Goal: Transaction & Acquisition: Subscribe to service/newsletter

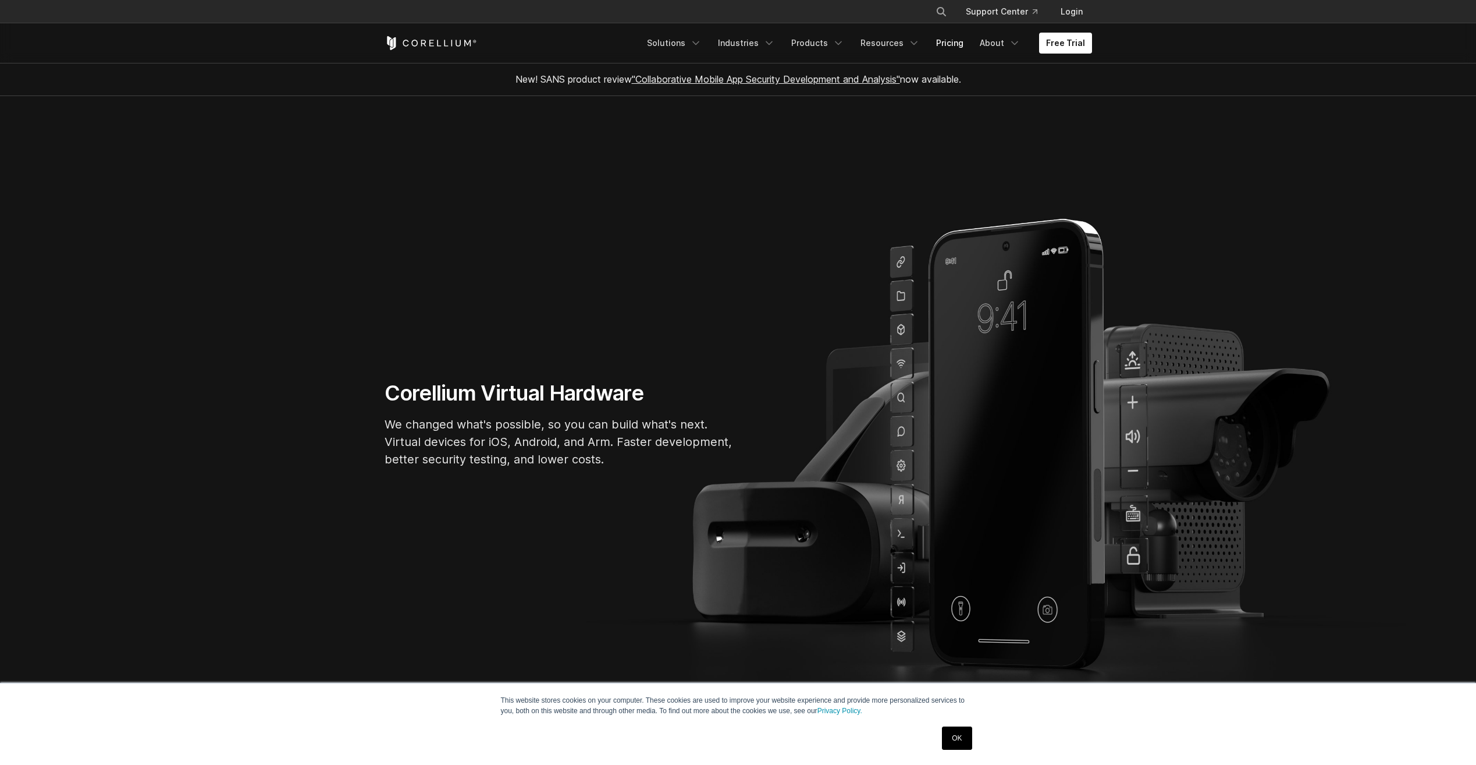
click at [955, 45] on link "Pricing" at bounding box center [949, 43] width 41 height 21
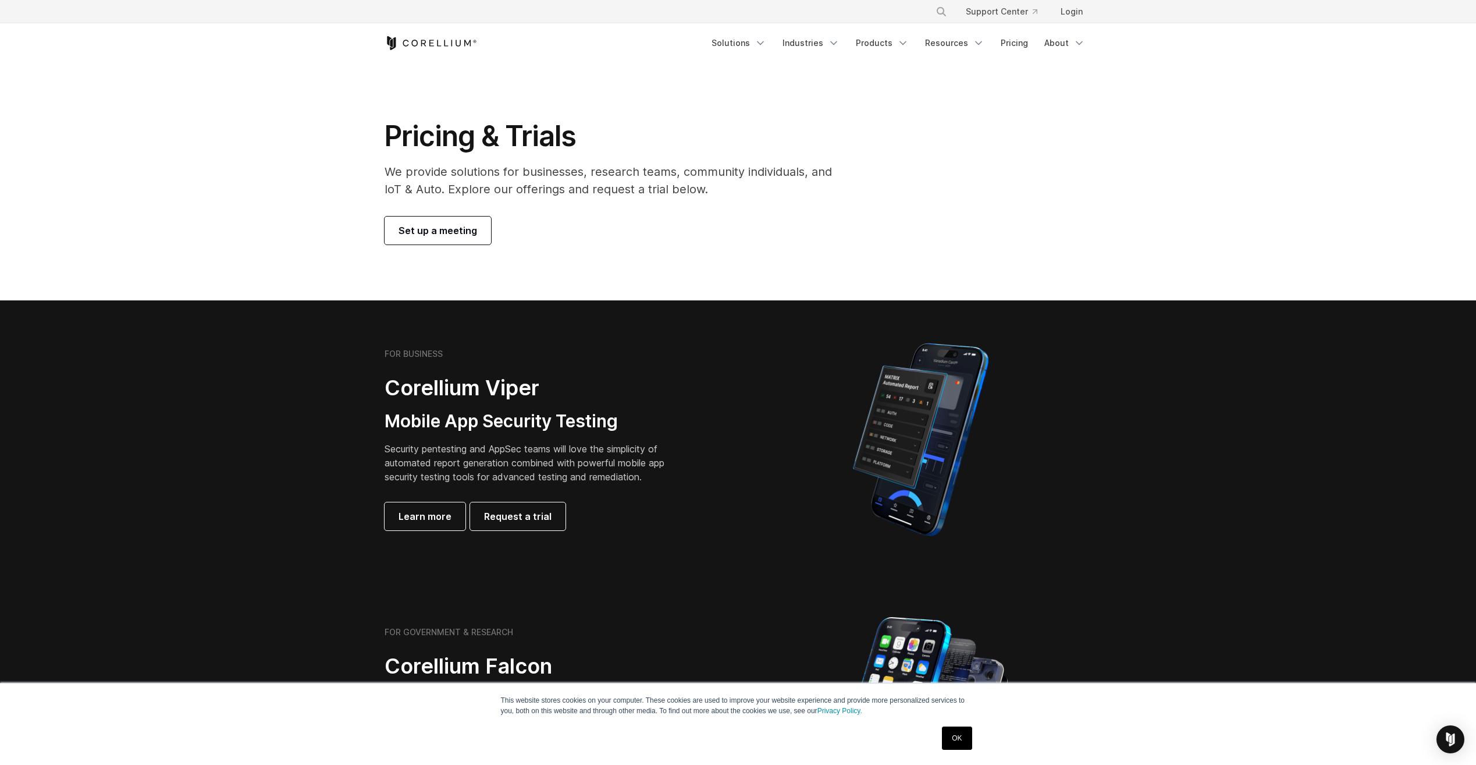
click at [763, 42] on icon "Navigation Menu" at bounding box center [761, 43] width 12 height 12
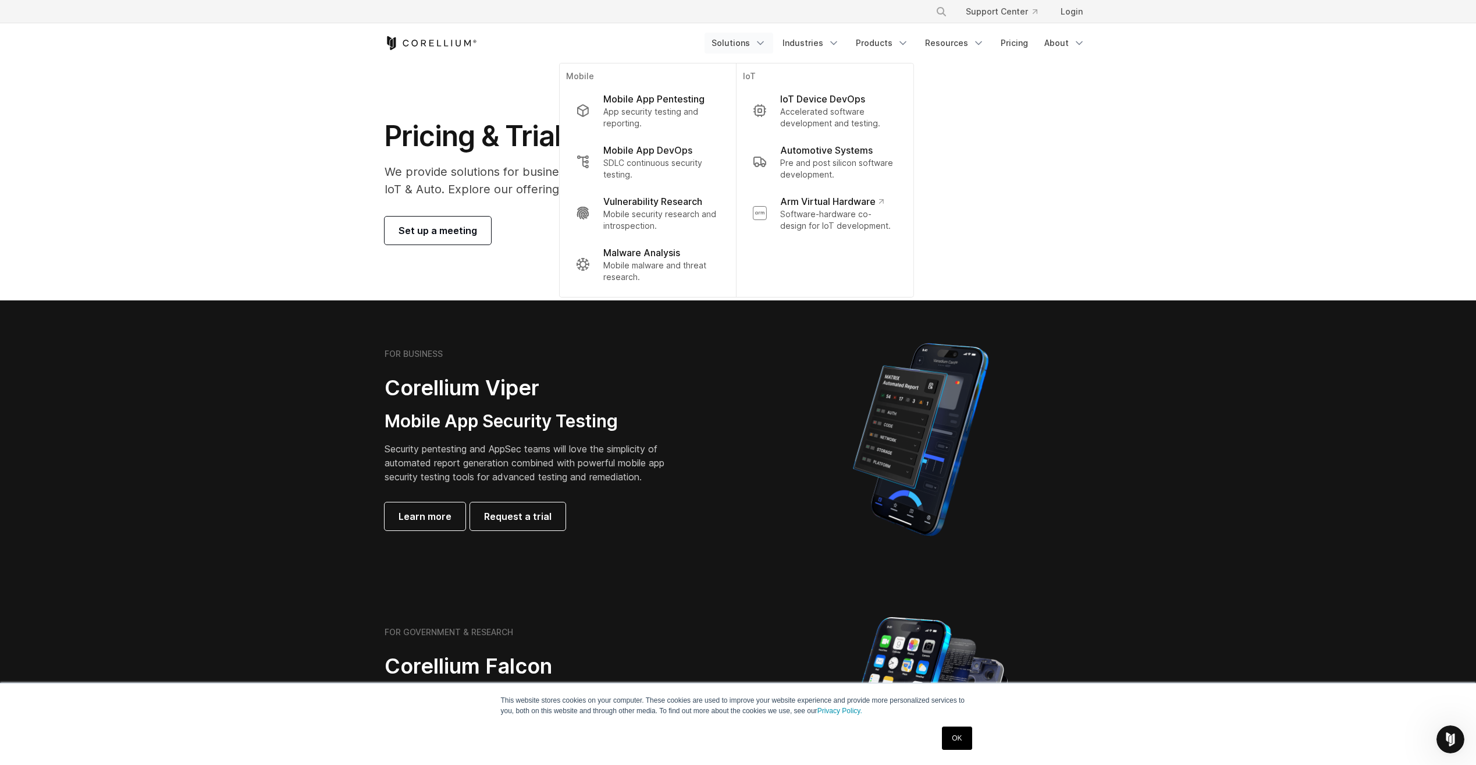
drag, startPoint x: 809, startPoint y: 141, endPoint x: 852, endPoint y: 168, distance: 51.5
